Goal: Task Accomplishment & Management: Use online tool/utility

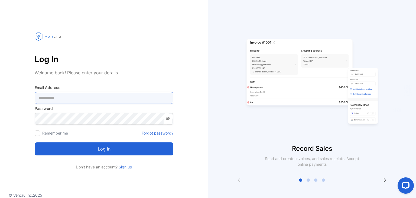
type Address-inputemail "**********"
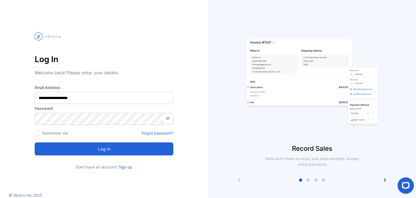
click at [61, 150] on button "Log in" at bounding box center [104, 148] width 139 height 13
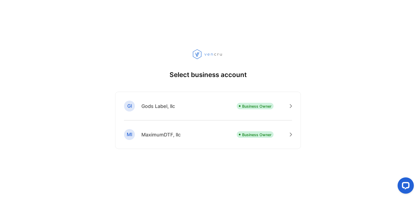
click at [250, 133] on p "Business Owner" at bounding box center [256, 135] width 29 height 6
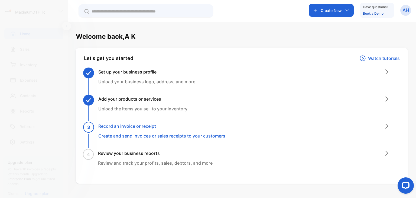
click at [168, 109] on p "Upload the items you sell to your inventory" at bounding box center [142, 108] width 89 height 6
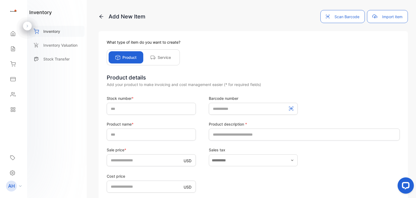
click at [47, 32] on p "Inventory" at bounding box center [51, 31] width 17 height 6
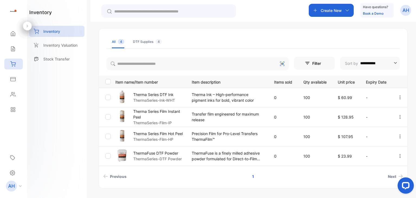
scroll to position [65, 0]
click at [12, 34] on icon at bounding box center [13, 33] width 4 height 5
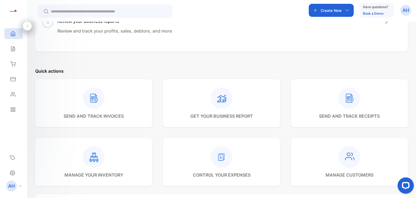
scroll to position [136, 0]
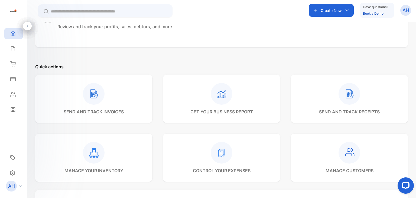
click at [347, 112] on p "send and track receipts" at bounding box center [349, 111] width 61 height 6
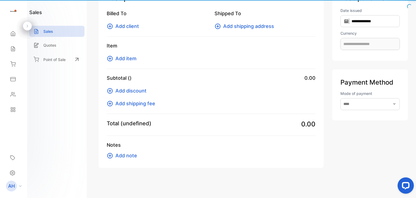
type input "**********"
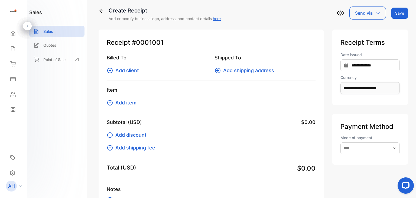
scroll to position [0, 0]
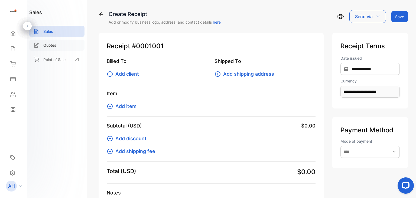
click at [47, 45] on p "Quotes" at bounding box center [49, 45] width 13 height 6
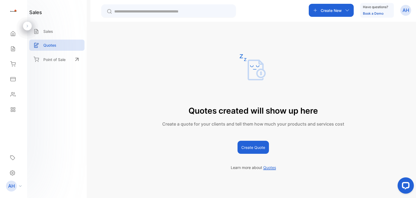
click at [342, 11] on div "Create New" at bounding box center [331, 10] width 45 height 13
click at [332, 110] on p "Purchase order" at bounding box center [339, 110] width 34 height 6
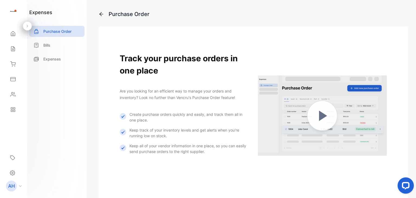
drag, startPoint x: 414, startPoint y: 100, endPoint x: 415, endPoint y: 123, distance: 22.2
click at [415, 123] on div "Purchase Order Track your purchase orders in one place Are you looking for an e…" at bounding box center [252, 99] width 325 height 198
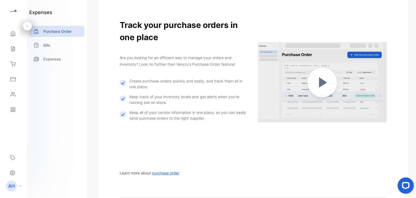
scroll to position [29, 0]
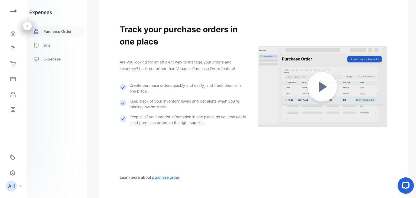
click at [60, 29] on p "Purchase Order" at bounding box center [57, 31] width 28 height 6
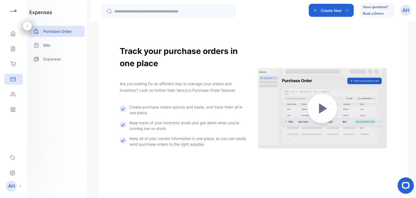
click at [322, 109] on img at bounding box center [322, 108] width 129 height 129
click at [414, 67] on div "Purchase Order Track your purchase orders in one place Are you looking for an e…" at bounding box center [252, 121] width 325 height 198
drag, startPoint x: 415, startPoint y: 99, endPoint x: 414, endPoint y: 164, distance: 65.3
click at [414, 164] on div "Purchase Order Track your purchase orders in one place Are you looking for an e…" at bounding box center [252, 121] width 325 height 198
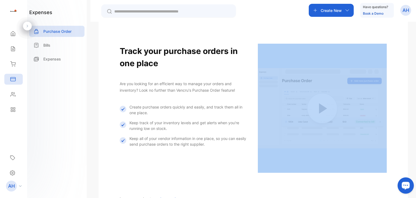
drag, startPoint x: 414, startPoint y: 164, endPoint x: 409, endPoint y: 165, distance: 4.3
click at [409, 165] on div "Purchase Order Track your purchase orders in one place Are you looking for an e…" at bounding box center [252, 121] width 325 height 198
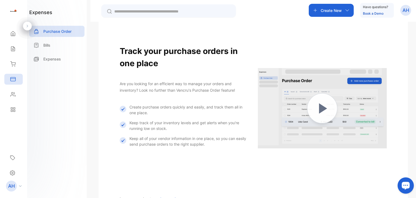
click at [415, 163] on div "Purchase Order Track your purchase orders in one place Are you looking for an e…" at bounding box center [252, 121] width 325 height 198
